Goal: Transaction & Acquisition: Subscribe to service/newsletter

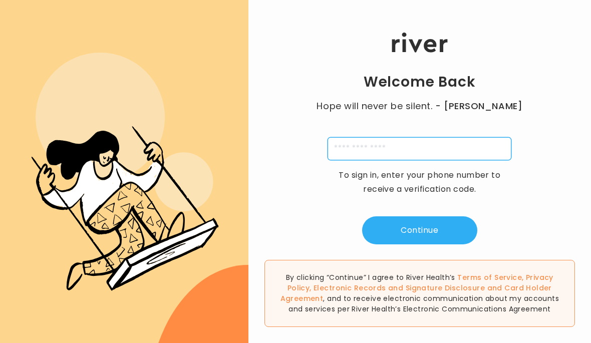
click at [398, 160] on input "tel" at bounding box center [420, 148] width 184 height 23
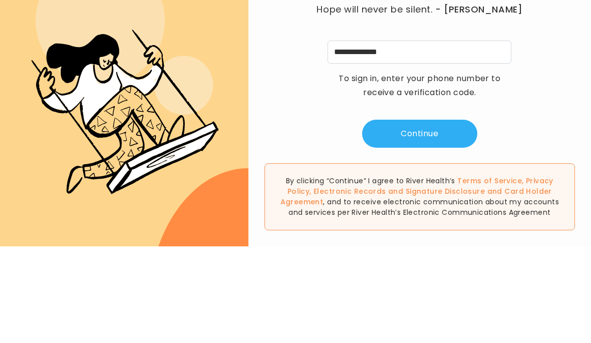
scroll to position [38, 0]
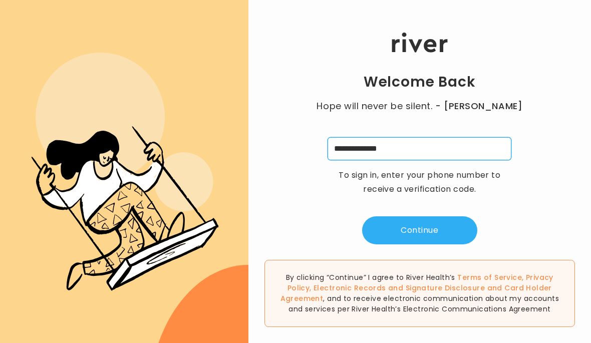
type input "**********"
click at [458, 216] on button "Continue" at bounding box center [419, 230] width 115 height 28
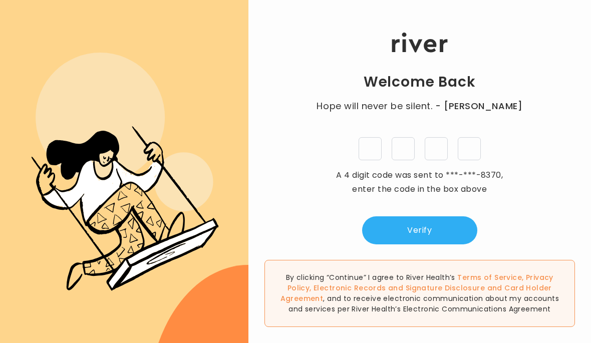
click at [376, 137] on input "tel" at bounding box center [370, 148] width 23 height 23
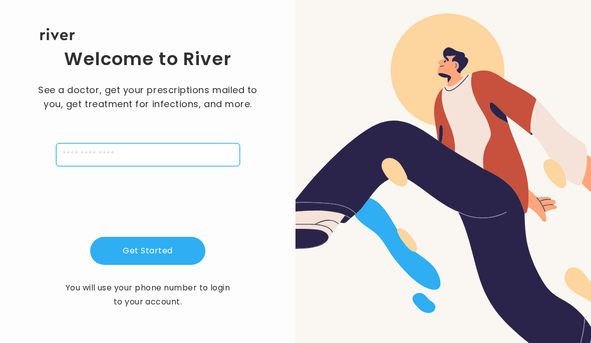
click at [157, 166] on input "tel" at bounding box center [148, 154] width 184 height 23
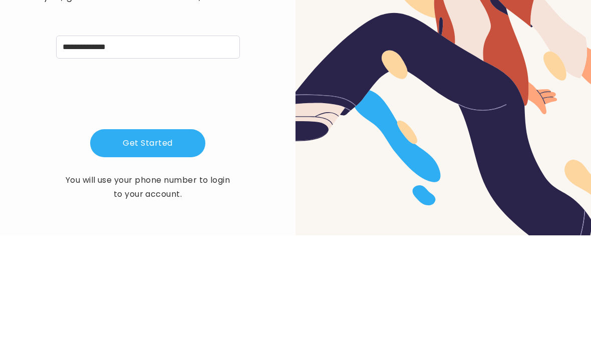
scroll to position [38, 0]
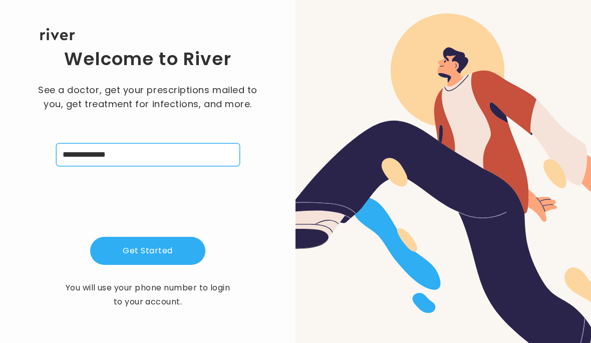
type input "**********"
click at [176, 237] on button "Get Started" at bounding box center [147, 251] width 115 height 28
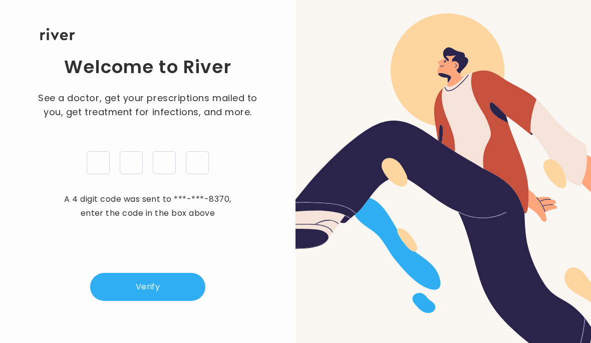
click at [139, 279] on button "Verify" at bounding box center [147, 287] width 115 height 28
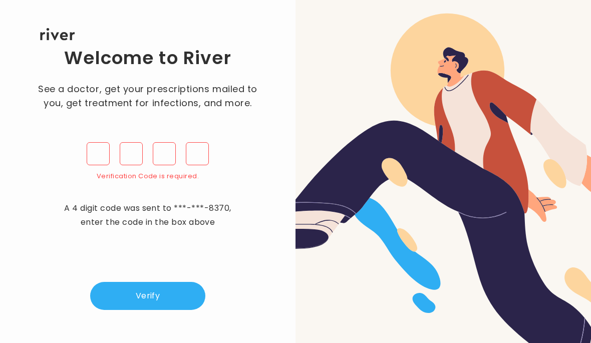
scroll to position [0, 0]
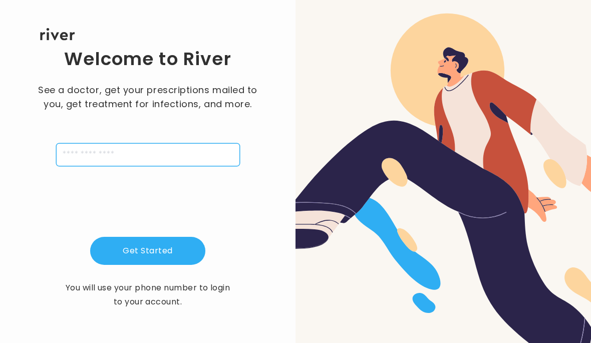
click at [163, 166] on input "tel" at bounding box center [148, 154] width 184 height 23
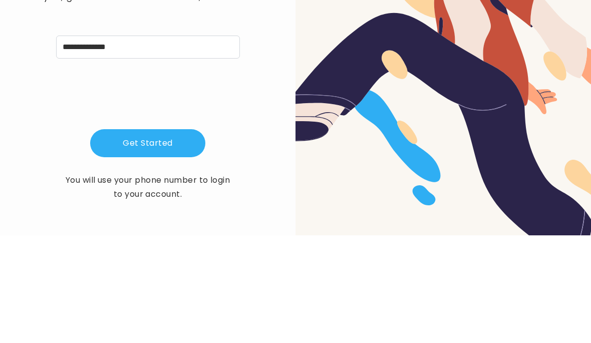
scroll to position [38, 0]
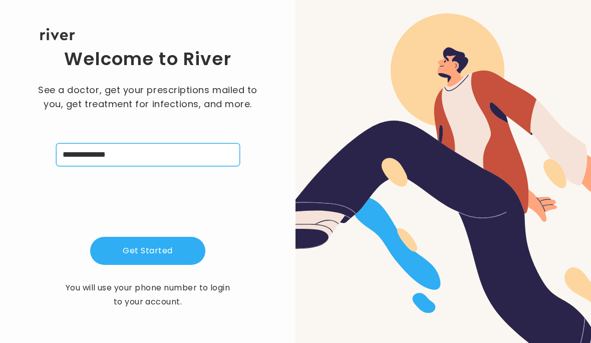
type input "**********"
click at [148, 237] on button "Get Started" at bounding box center [147, 251] width 115 height 28
click at [95, 165] on input "tel" at bounding box center [148, 154] width 184 height 23
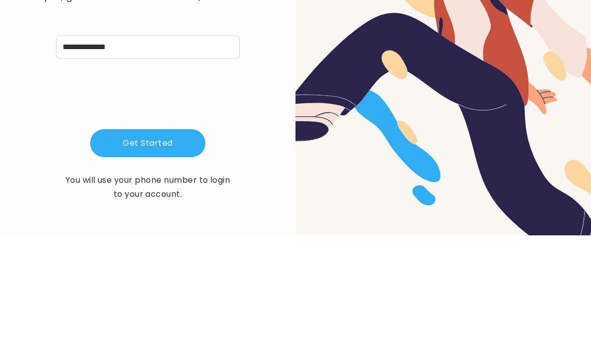
scroll to position [38, 0]
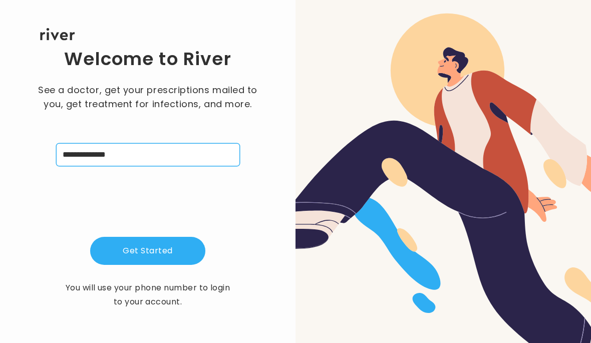
type input "**********"
click at [154, 244] on button "Get Started" at bounding box center [147, 251] width 115 height 28
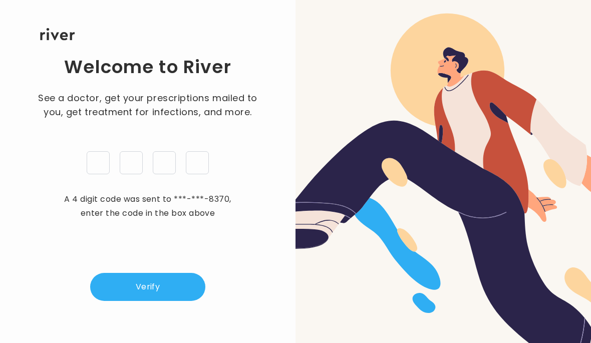
click at [94, 151] on input "tel" at bounding box center [98, 162] width 23 height 23
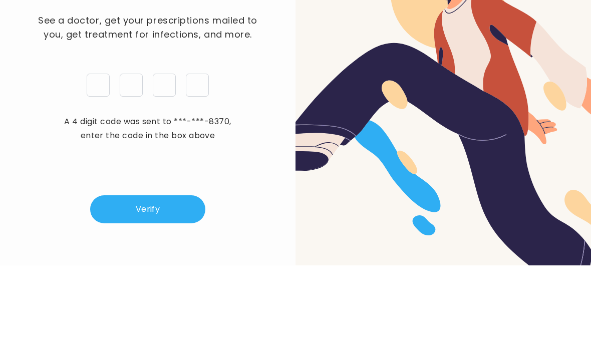
type input "*"
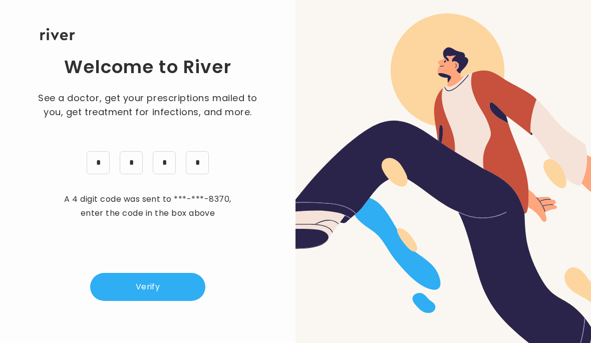
click at [111, 277] on button "Verify" at bounding box center [147, 287] width 115 height 28
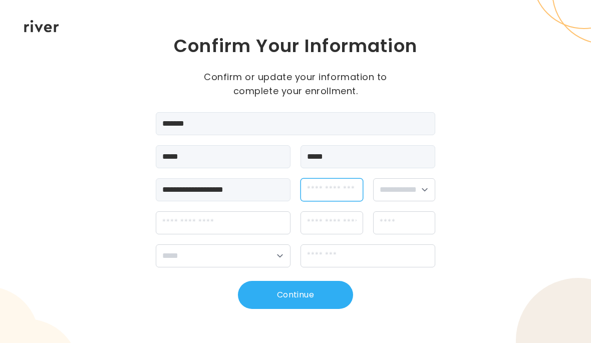
click at [316, 182] on input "dateOfBirth" at bounding box center [332, 189] width 63 height 23
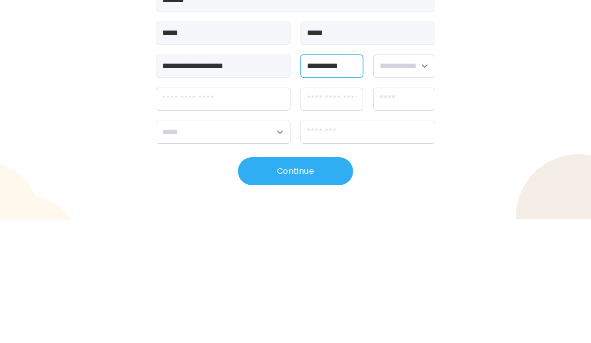
type input "**********"
click at [423, 178] on select "**********" at bounding box center [404, 189] width 63 height 23
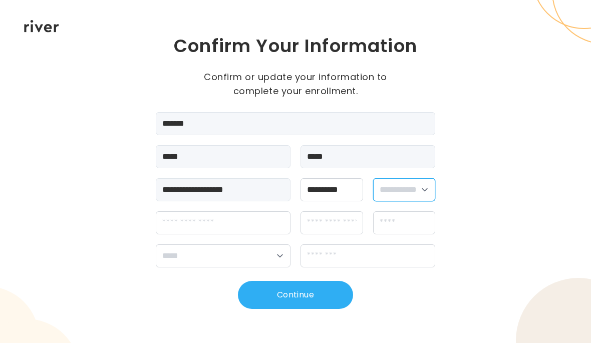
select select "****"
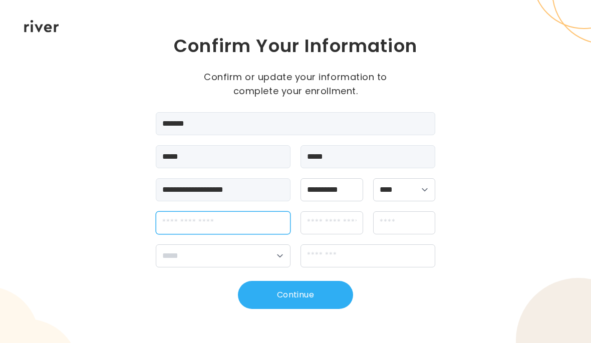
click at [265, 226] on input "streetAddress" at bounding box center [223, 222] width 135 height 23
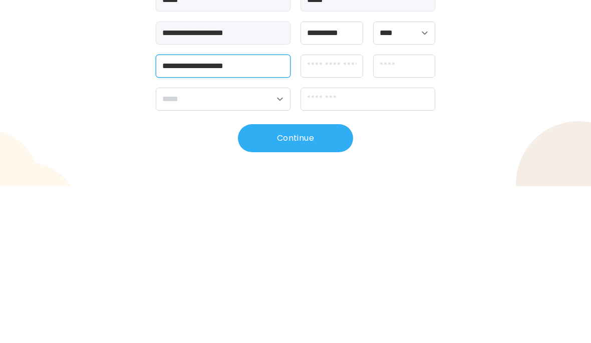
type input "**********"
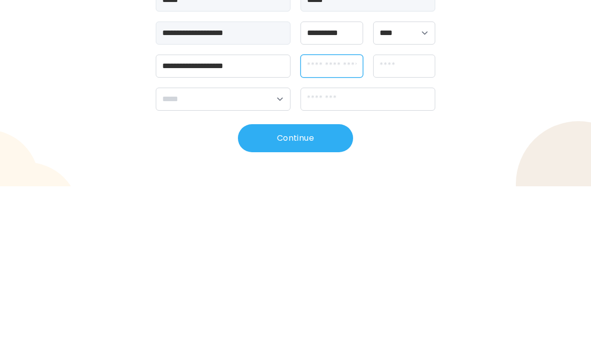
click at [338, 211] on input "apt" at bounding box center [332, 222] width 63 height 23
type input "********"
click at [411, 211] on input "city" at bounding box center [404, 222] width 63 height 23
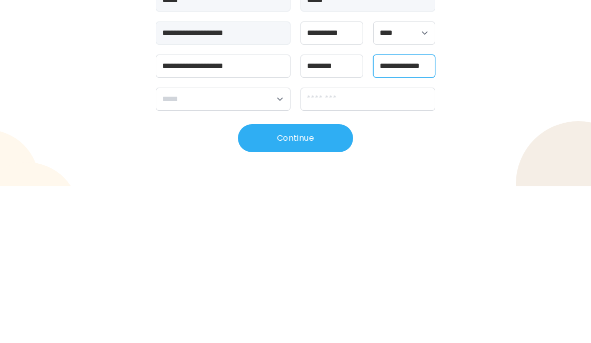
type input "**********"
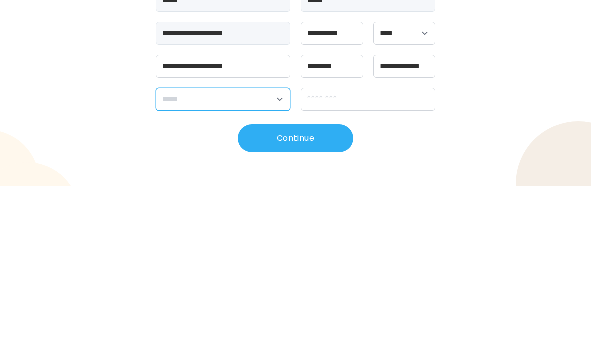
click at [245, 244] on select "**********" at bounding box center [223, 255] width 135 height 23
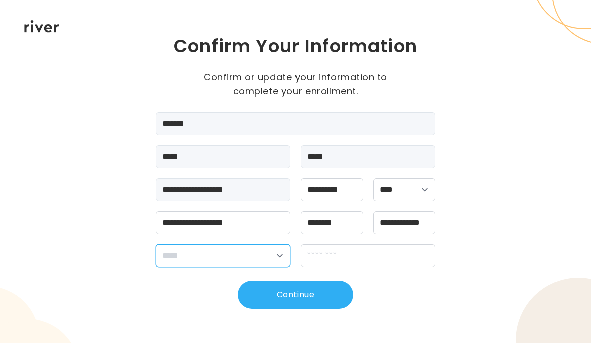
select select "**"
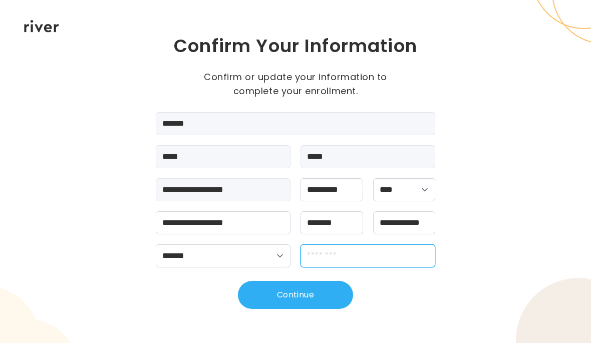
click at [386, 260] on input "zipCode" at bounding box center [368, 255] width 135 height 23
type input "*****"
click at [314, 296] on button "Continue" at bounding box center [295, 295] width 115 height 28
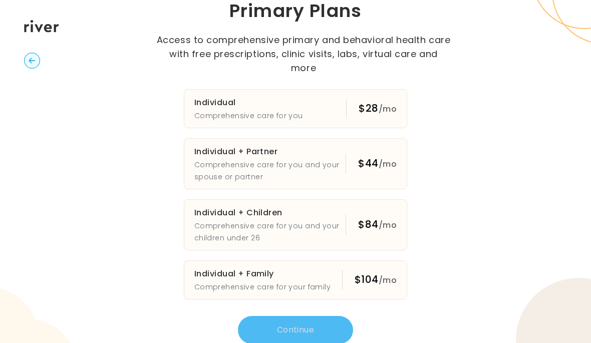
click at [373, 102] on div "$28 /mo" at bounding box center [378, 108] width 38 height 15
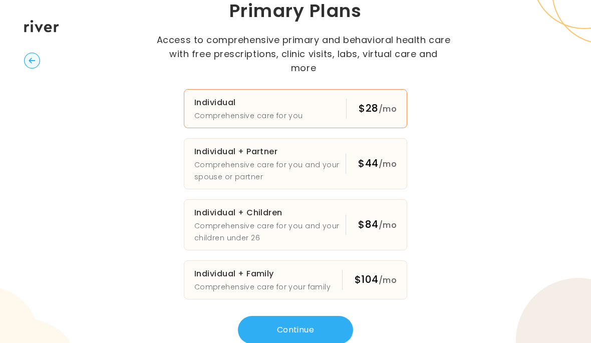
click at [279, 318] on button "Continue" at bounding box center [295, 330] width 115 height 28
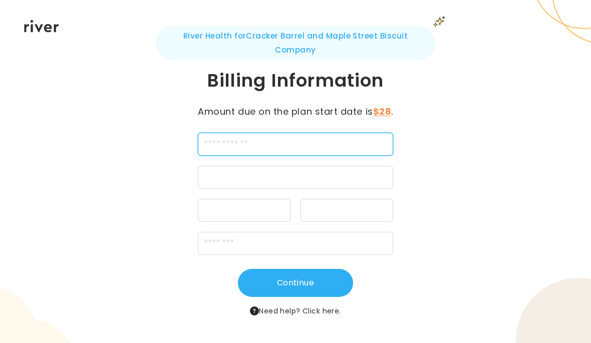
click at [228, 155] on input "cardName" at bounding box center [296, 144] width 196 height 23
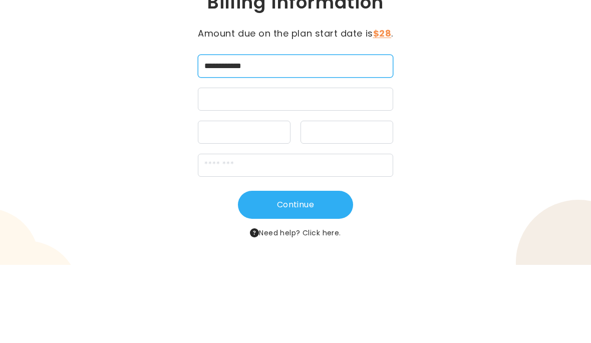
type input "**********"
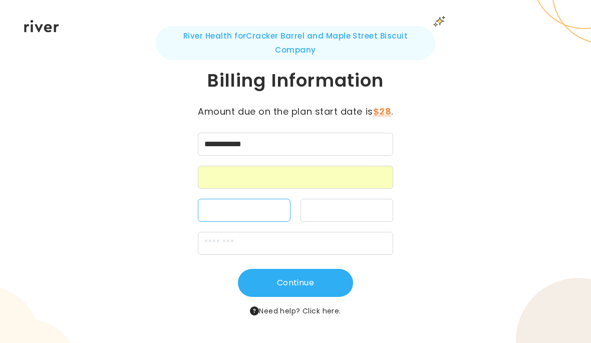
click at [339, 221] on div at bounding box center [347, 210] width 93 height 23
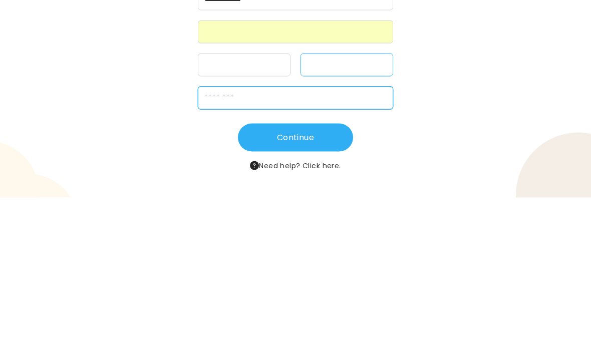
click at [333, 232] on input "zipCode" at bounding box center [296, 243] width 196 height 23
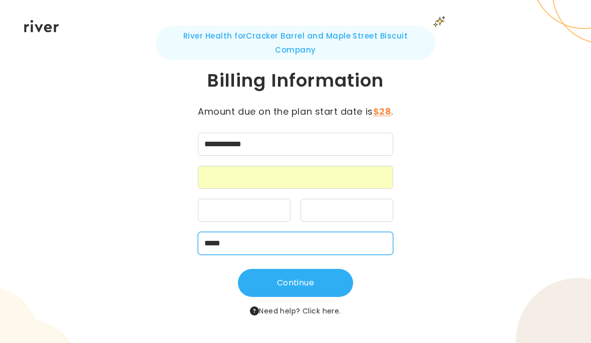
type input "*****"
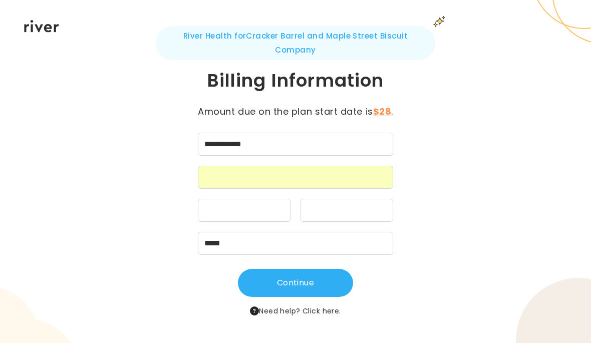
click at [180, 262] on div "**********" at bounding box center [296, 171] width 280 height 291
click at [237, 219] on div at bounding box center [244, 210] width 93 height 23
click at [298, 284] on button "Continue" at bounding box center [295, 283] width 115 height 28
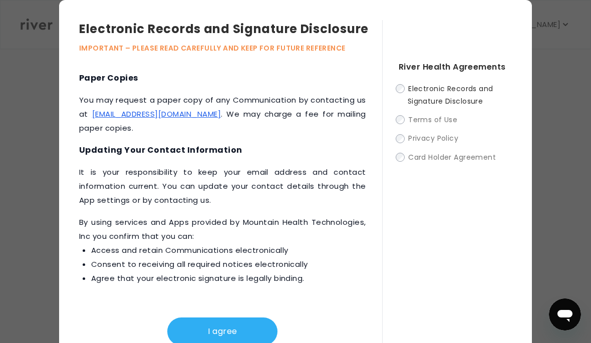
scroll to position [550, 0]
click at [229, 323] on div "I agree" at bounding box center [222, 324] width 287 height 44
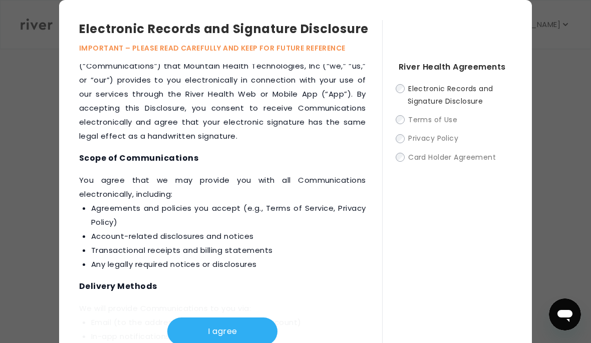
scroll to position [39, 0]
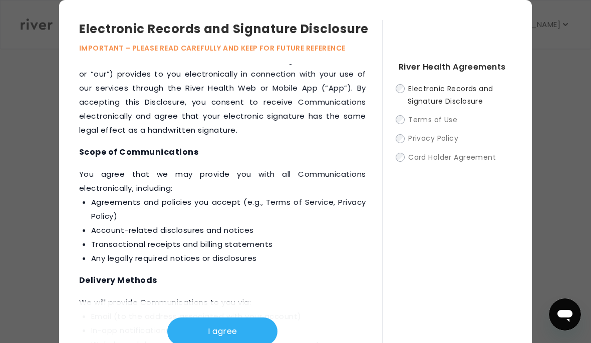
click at [226, 334] on button "I agree" at bounding box center [222, 332] width 110 height 28
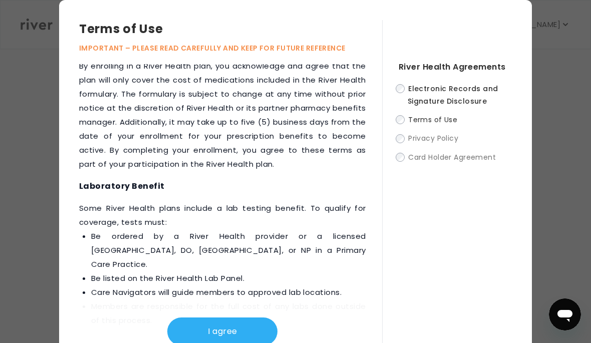
scroll to position [1724, 0]
click at [213, 335] on button "I agree" at bounding box center [222, 332] width 110 height 28
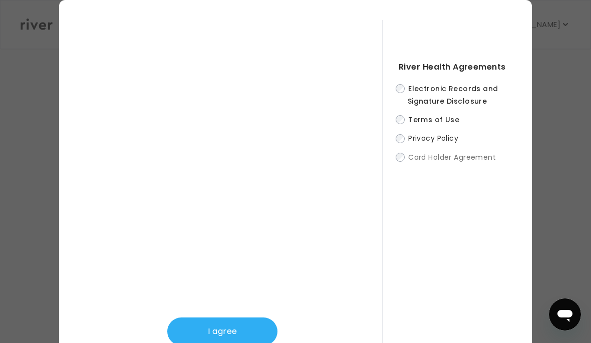
click at [210, 328] on button "I agree" at bounding box center [222, 332] width 110 height 28
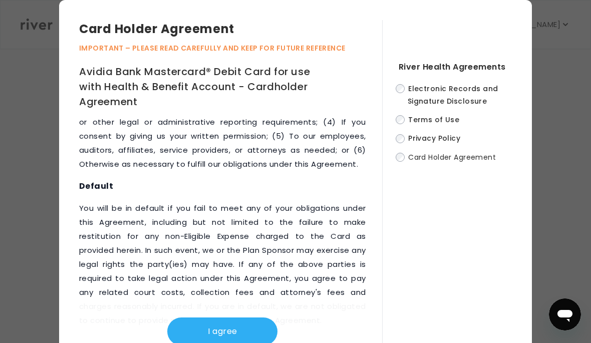
scroll to position [6334, 0]
click at [220, 335] on button "I agree" at bounding box center [222, 332] width 110 height 28
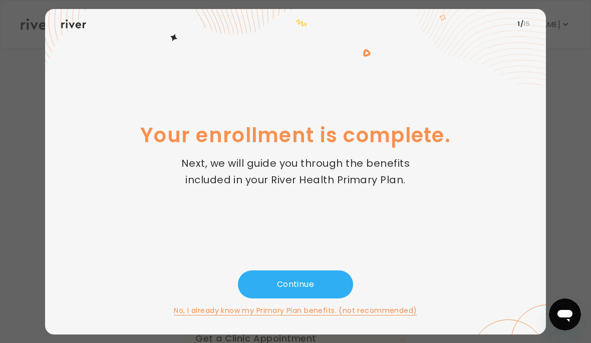
click at [297, 299] on button "Continue" at bounding box center [295, 285] width 115 height 28
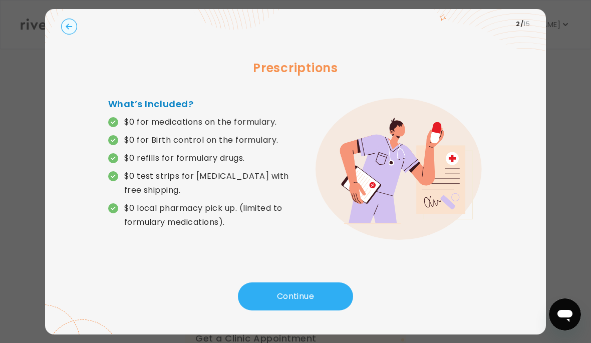
click at [301, 311] on button "Continue" at bounding box center [295, 297] width 115 height 28
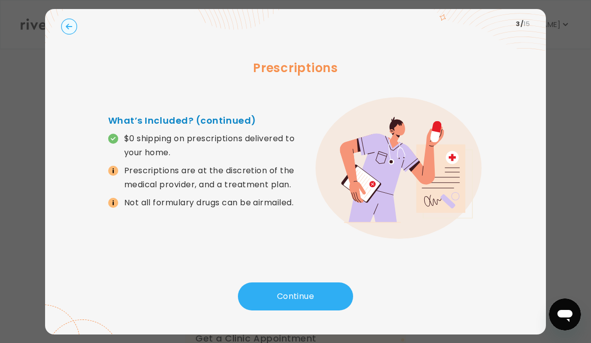
click at [303, 311] on button "Continue" at bounding box center [295, 297] width 115 height 28
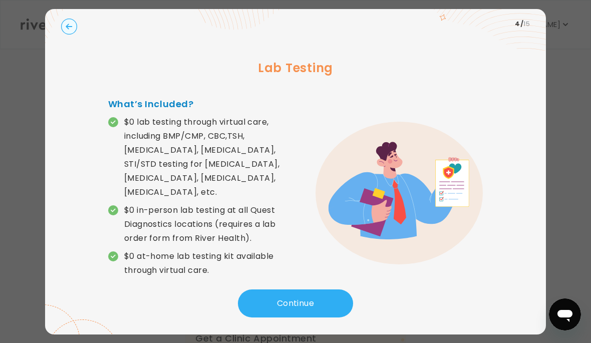
click at [301, 313] on button "Continue" at bounding box center [295, 304] width 115 height 28
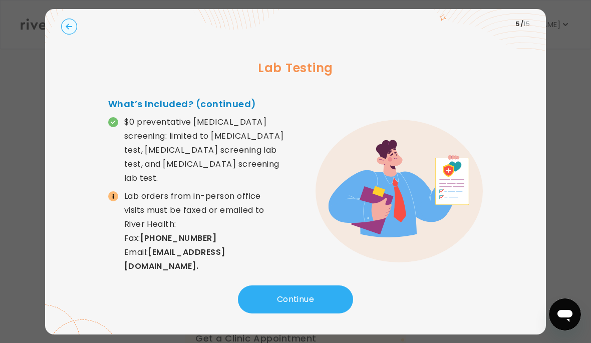
click at [273, 314] on button "Continue" at bounding box center [295, 300] width 115 height 28
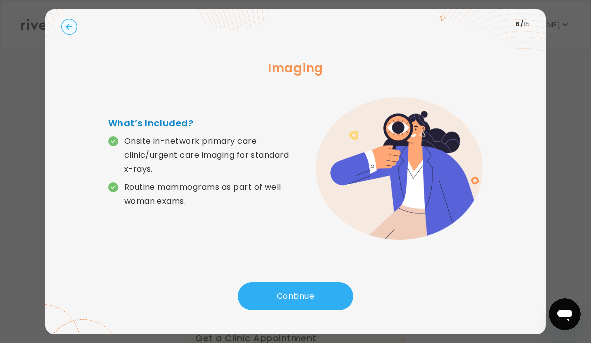
click at [309, 311] on button "Continue" at bounding box center [295, 297] width 115 height 28
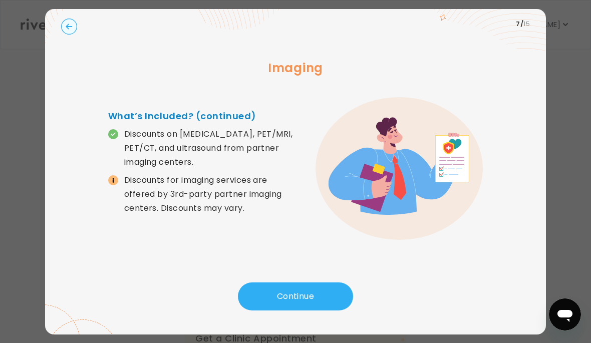
click at [306, 311] on button "Continue" at bounding box center [295, 297] width 115 height 28
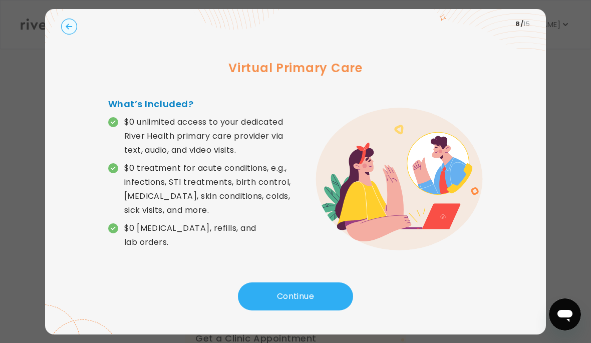
click at [308, 311] on button "Continue" at bounding box center [295, 297] width 115 height 28
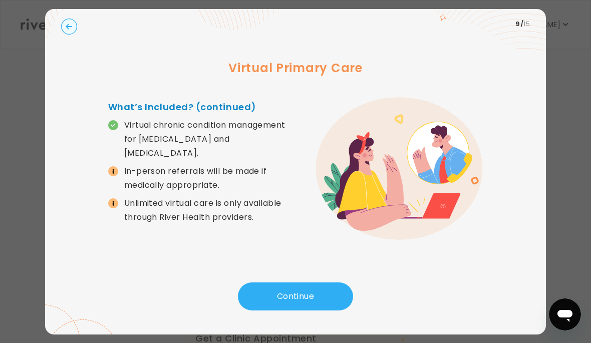
click at [316, 309] on button "Continue" at bounding box center [295, 297] width 115 height 28
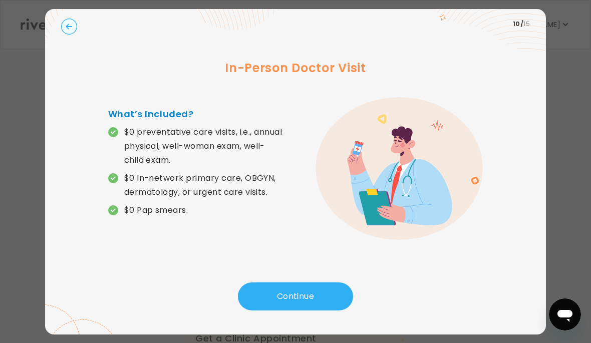
click at [312, 307] on button "Continue" at bounding box center [295, 297] width 115 height 28
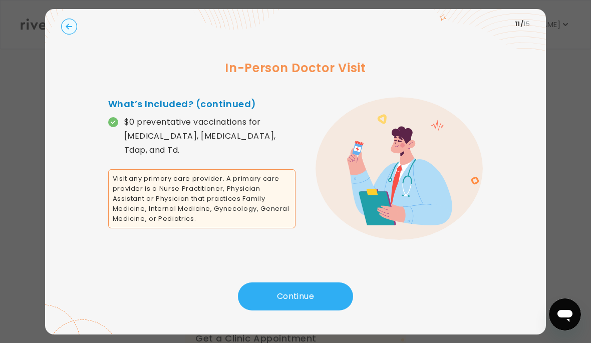
click at [309, 311] on button "Continue" at bounding box center [295, 297] width 115 height 28
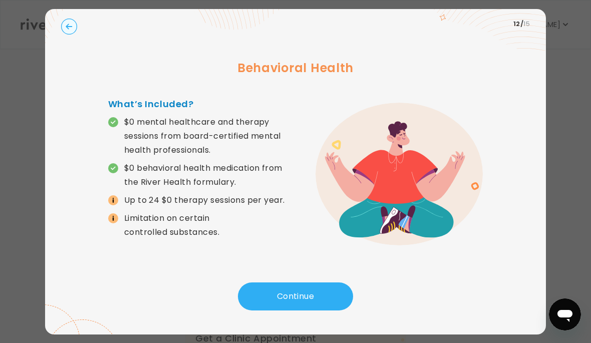
click at [302, 311] on button "Continue" at bounding box center [295, 297] width 115 height 28
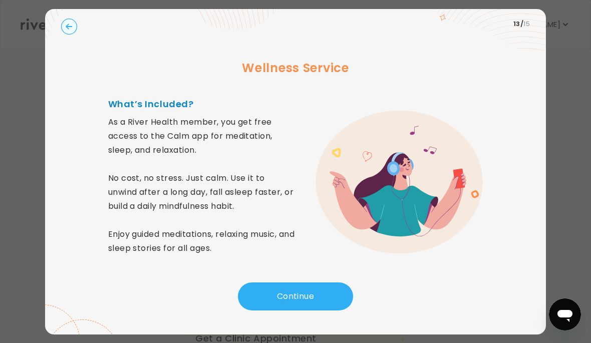
click at [301, 311] on button "Continue" at bounding box center [295, 297] width 115 height 28
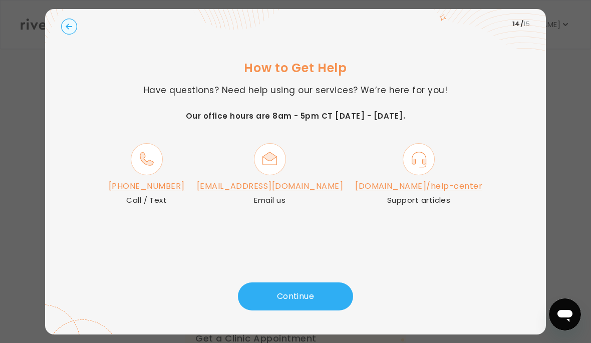
click at [309, 311] on button "Continue" at bounding box center [295, 297] width 115 height 28
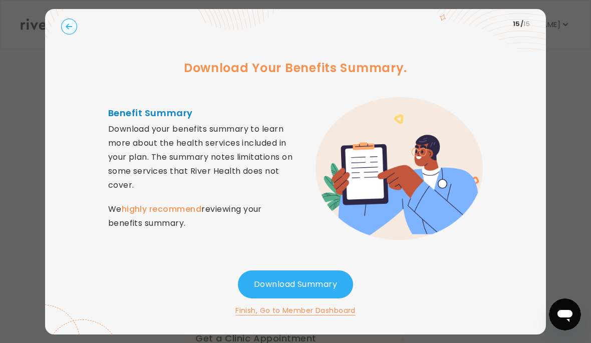
click at [313, 299] on button "Download Summary" at bounding box center [295, 285] width 115 height 28
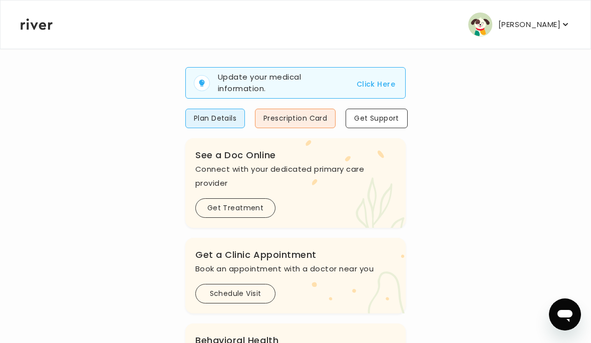
scroll to position [84, 0]
click at [370, 83] on button "Click Here" at bounding box center [376, 84] width 39 height 12
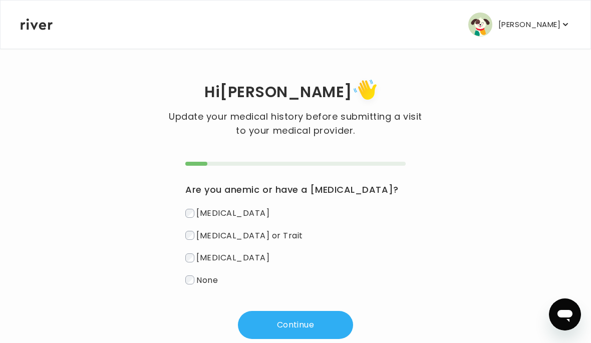
click at [201, 283] on span "None" at bounding box center [207, 280] width 22 height 12
click at [279, 323] on button "Continue" at bounding box center [295, 325] width 115 height 28
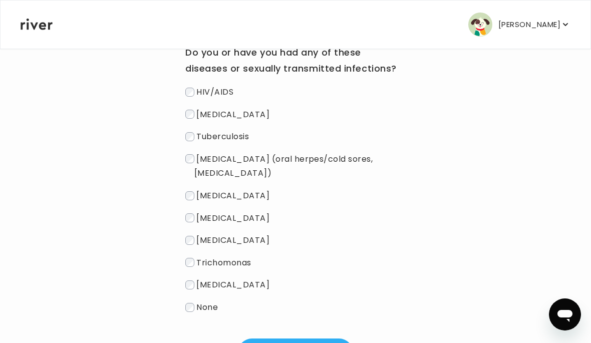
scroll to position [137, 0]
click at [204, 302] on span "None" at bounding box center [207, 308] width 22 height 12
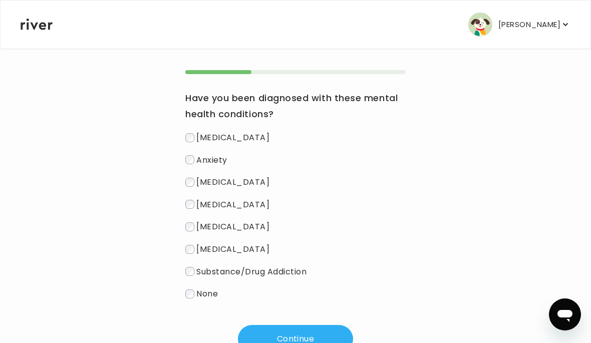
click at [201, 300] on label "None" at bounding box center [295, 294] width 220 height 15
click at [281, 340] on button "Continue" at bounding box center [295, 339] width 115 height 28
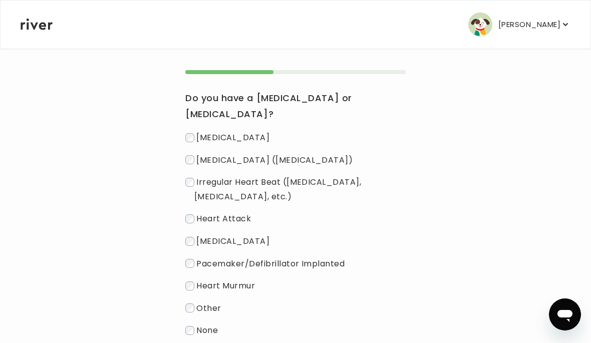
click at [205, 337] on label "None" at bounding box center [295, 330] width 220 height 15
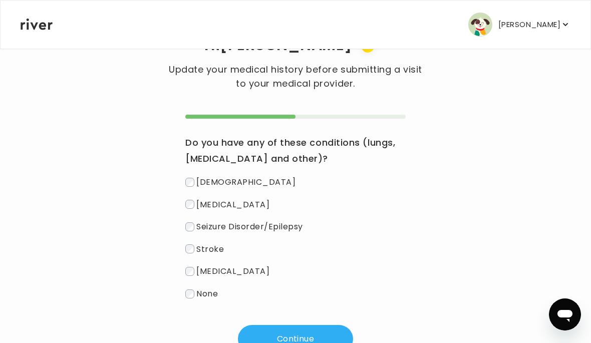
click at [271, 337] on button "Continue" at bounding box center [295, 339] width 115 height 28
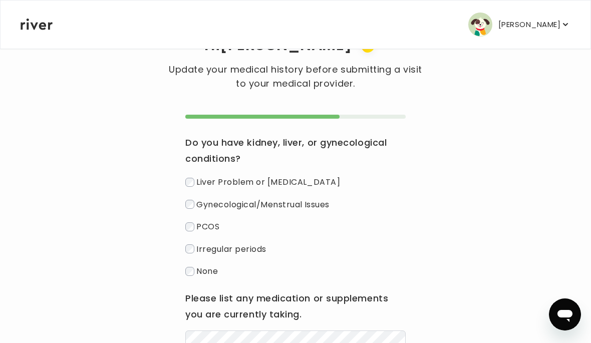
click at [208, 274] on span "None" at bounding box center [207, 272] width 22 height 12
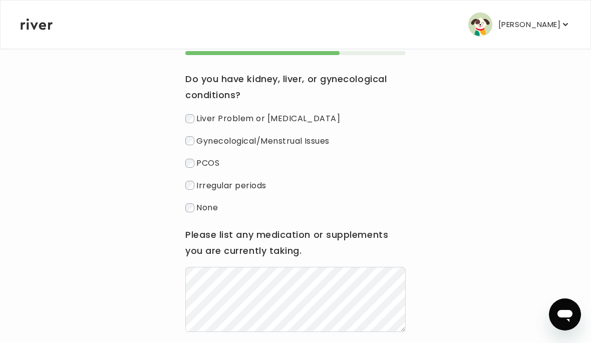
scroll to position [116, 0]
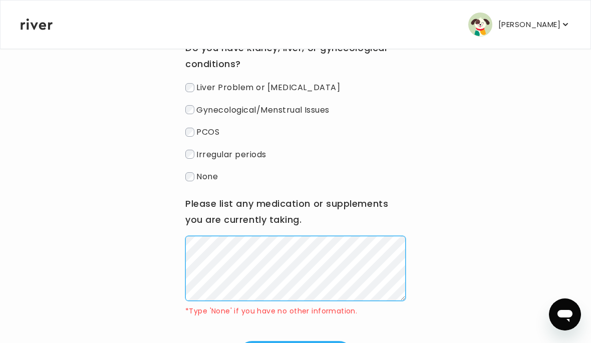
scroll to position [152, 0]
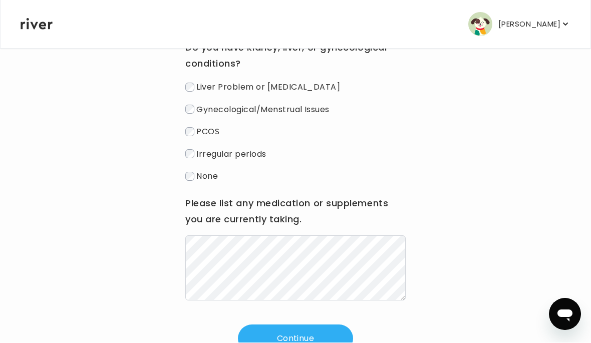
click at [311, 343] on button "Continue" at bounding box center [295, 339] width 115 height 28
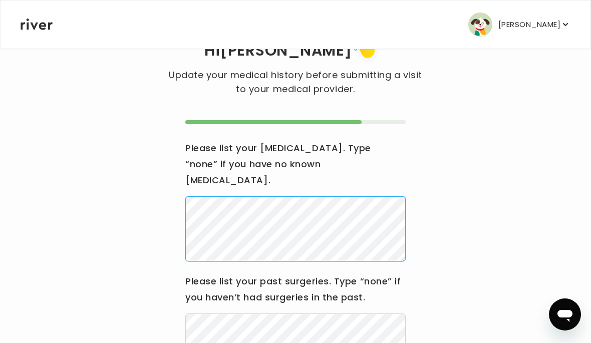
scroll to position [41, 0]
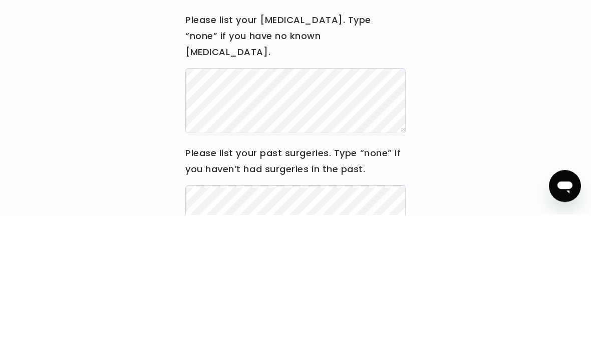
click at [513, 111] on div "Hi [PERSON_NAME] Update your medical history before submitting a visit to your …" at bounding box center [295, 233] width 551 height 396
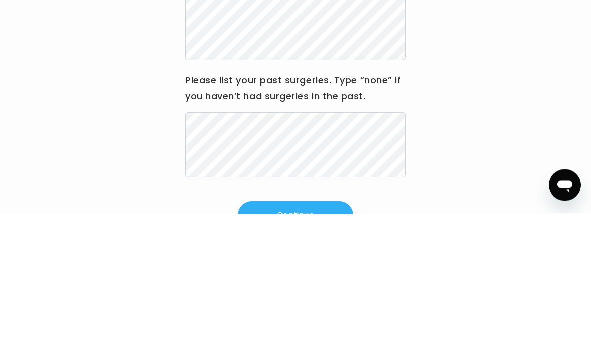
scroll to position [103, 0]
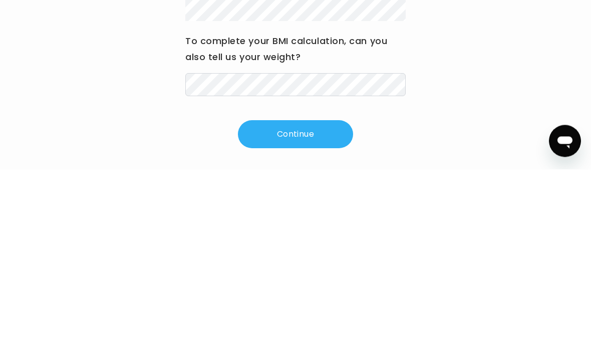
scroll to position [125, 0]
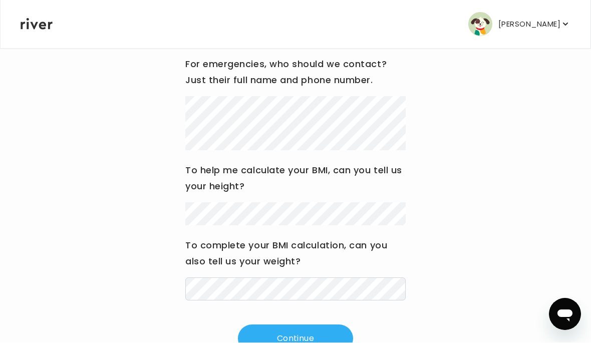
click at [307, 343] on button "Continue" at bounding box center [295, 339] width 115 height 28
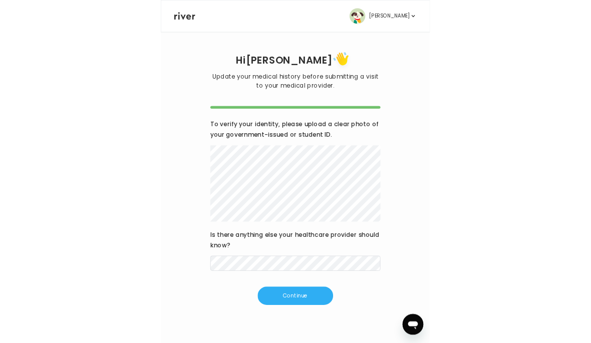
scroll to position [126, 0]
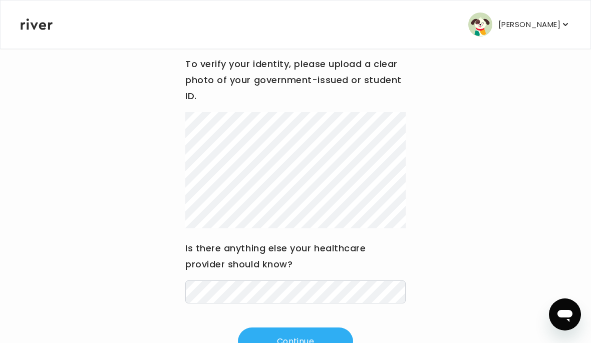
click at [264, 343] on button "Continue" at bounding box center [295, 342] width 115 height 28
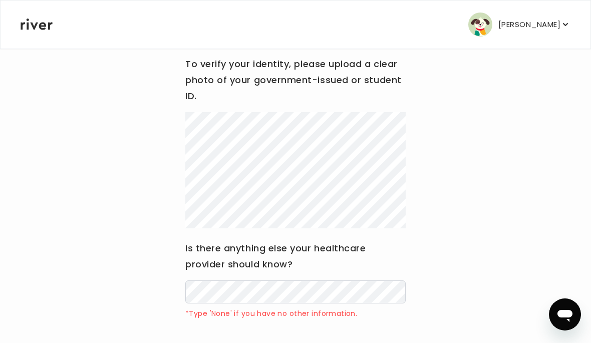
click at [225, 278] on div "Is there anything else your healthcare provider should know? *Type 'None' if yo…" at bounding box center [295, 279] width 220 height 79
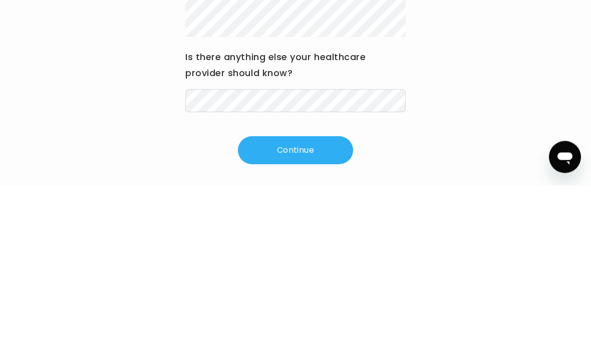
scroll to position [128, 0]
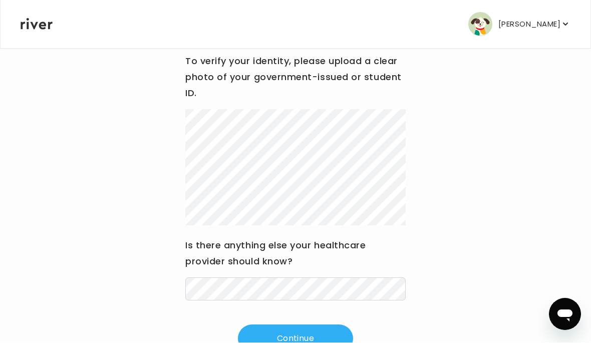
click at [293, 340] on button "Continue" at bounding box center [295, 339] width 115 height 28
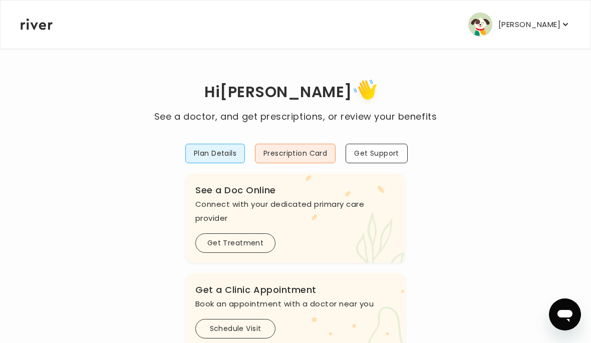
click at [553, 27] on p "[PERSON_NAME]" at bounding box center [529, 25] width 62 height 14
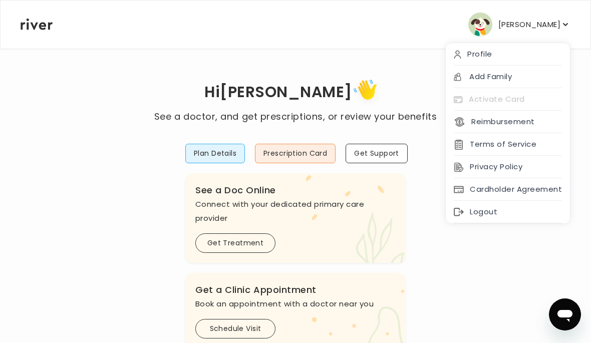
click at [541, 52] on div "Profile" at bounding box center [508, 54] width 124 height 23
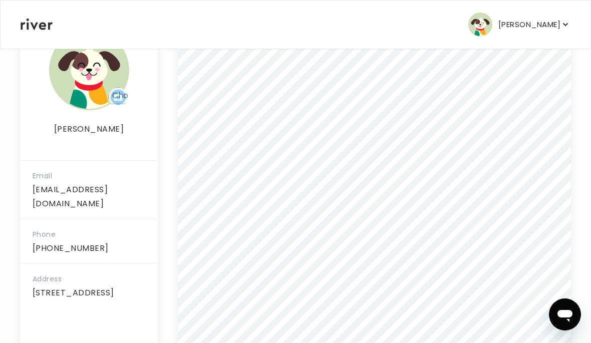
scroll to position [193, 0]
click at [422, 343] on div "[PERSON_NAME] Email [EMAIL_ADDRESS][DOMAIN_NAME] Phone [PHONE_NUMBER] Address […" at bounding box center [295, 118] width 551 height 526
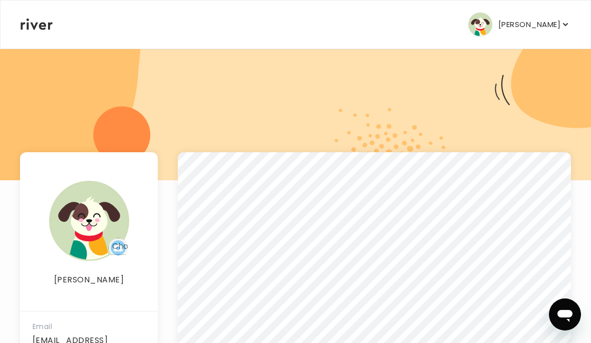
scroll to position [0, 0]
